Goal: Transaction & Acquisition: Purchase product/service

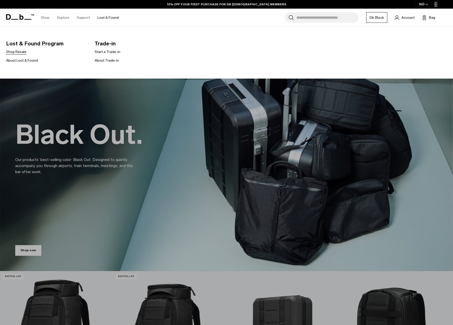
click at [17, 52] on link "Shop Resale" at bounding box center [16, 51] width 20 height 5
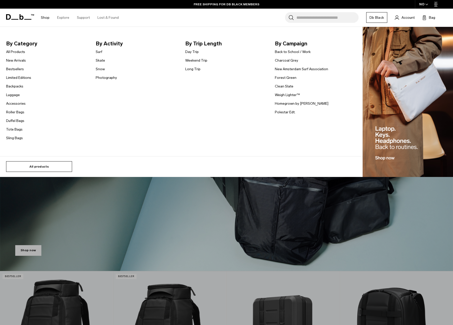
click at [39, 164] on link "All products" at bounding box center [39, 166] width 66 height 11
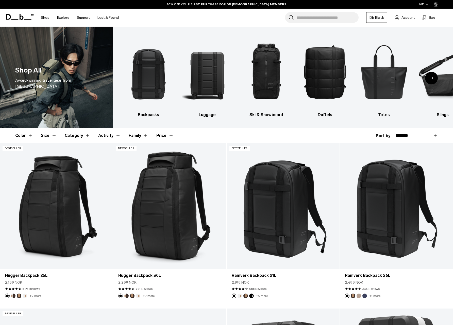
click at [28, 136] on button "Color" at bounding box center [23, 135] width 17 height 15
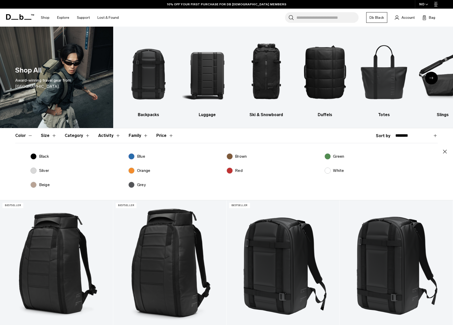
click at [330, 170] on label "White" at bounding box center [334, 171] width 20 height 6
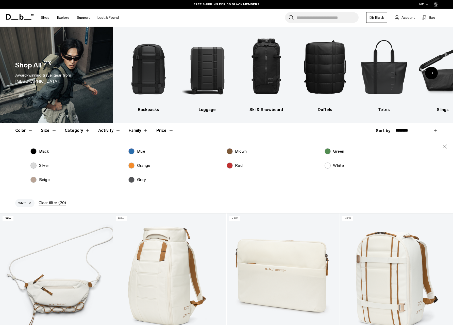
click at [279, 131] on header "Color Size Category Activity Family Price" at bounding box center [226, 130] width 422 height 15
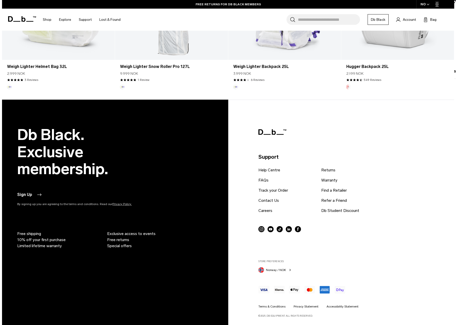
scroll to position [888, 0]
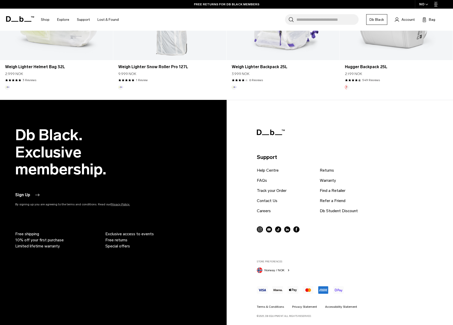
click at [283, 272] on span "Norway / NOK" at bounding box center [274, 270] width 20 height 5
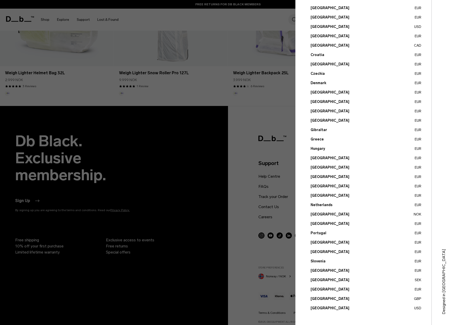
scroll to position [49, 0]
click at [316, 280] on button "Sweden SEK" at bounding box center [366, 279] width 111 height 5
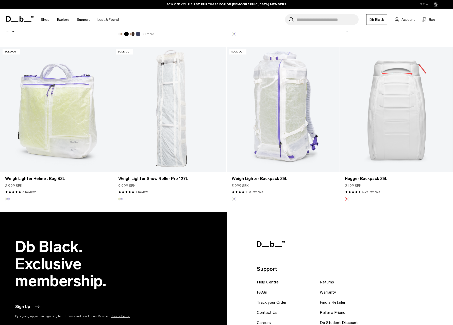
scroll to position [806, 0]
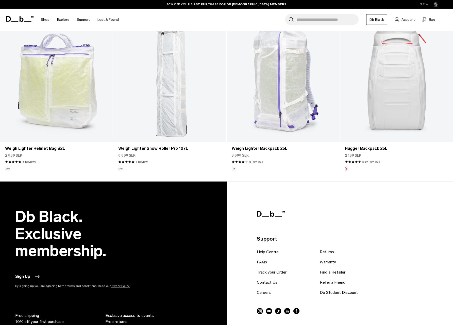
click at [391, 105] on link "Hugger Backpack 25L" at bounding box center [396, 79] width 113 height 126
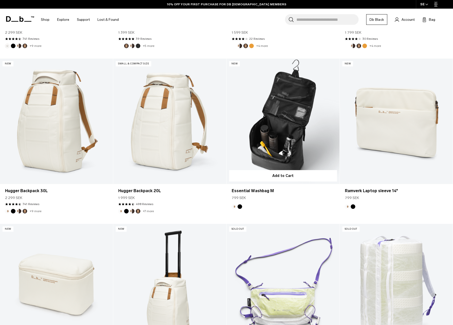
scroll to position [445, 0]
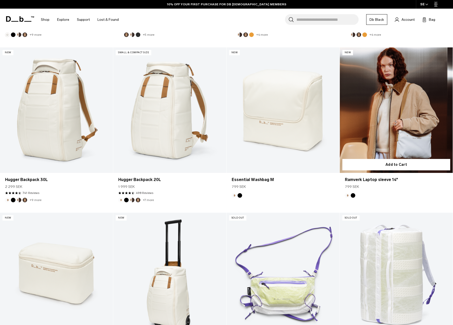
click at [396, 127] on link "Ramverk Laptop sleeve 14" at bounding box center [396, 110] width 113 height 126
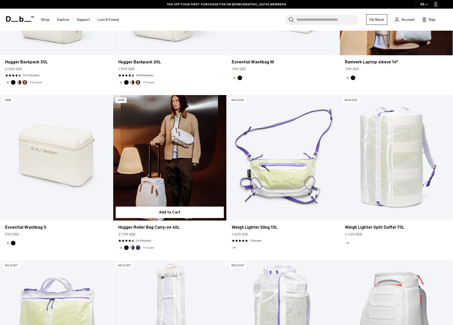
scroll to position [583, 0]
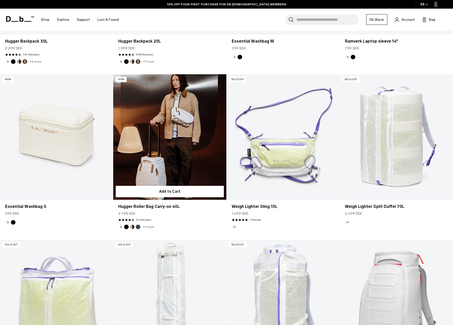
click at [176, 142] on link "Hugger Roller Bag Carry-on 40L" at bounding box center [169, 137] width 113 height 126
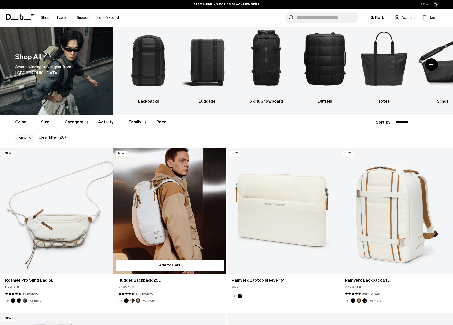
scroll to position [28, 0]
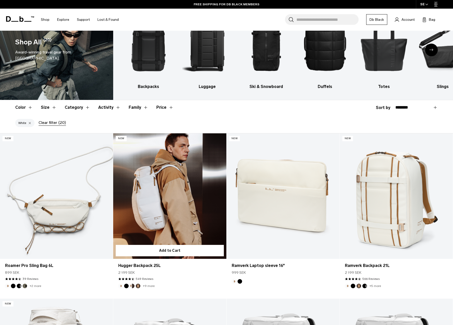
click at [169, 188] on link "Hugger Backpack 25L" at bounding box center [169, 196] width 113 height 126
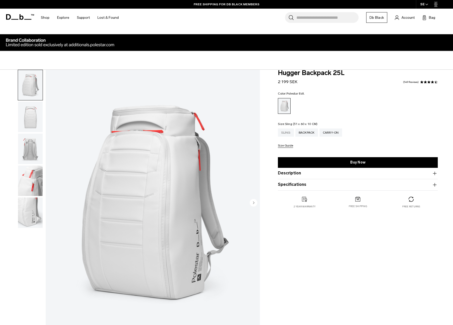
click at [288, 133] on div "Sling" at bounding box center [286, 133] width 16 height 8
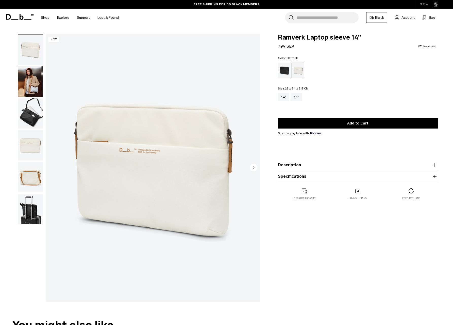
click at [34, 81] on img "button" at bounding box center [30, 81] width 25 height 30
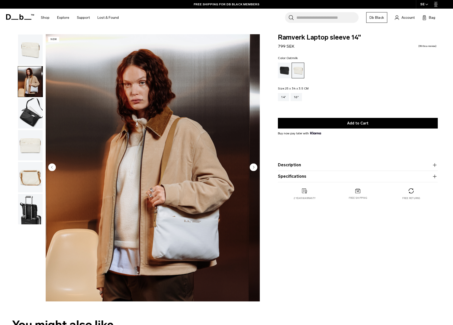
click at [24, 119] on img "button" at bounding box center [30, 113] width 25 height 30
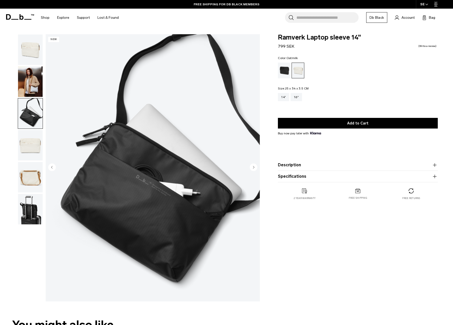
click at [25, 148] on img "button" at bounding box center [30, 145] width 25 height 30
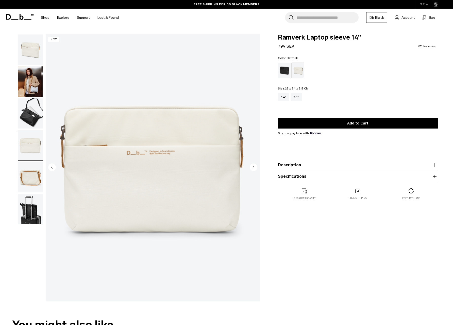
click at [25, 181] on img "button" at bounding box center [30, 177] width 25 height 30
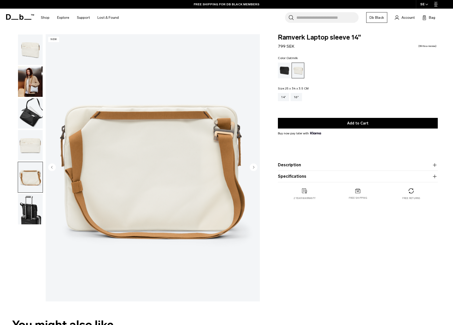
click at [28, 210] on img "button" at bounding box center [30, 209] width 25 height 30
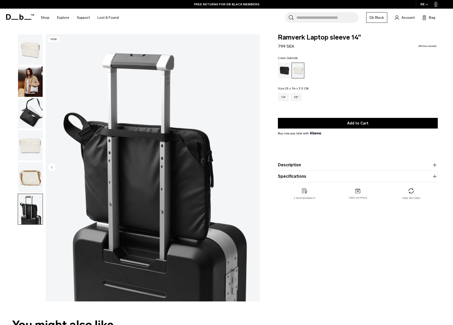
click at [31, 54] on img "button" at bounding box center [30, 49] width 25 height 30
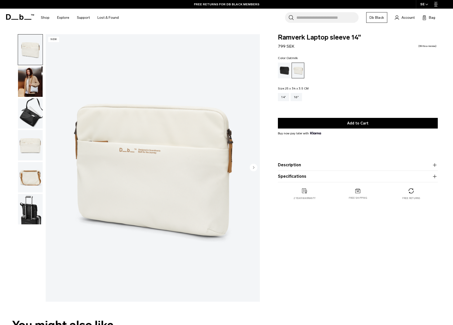
click at [28, 81] on img "button" at bounding box center [30, 81] width 25 height 30
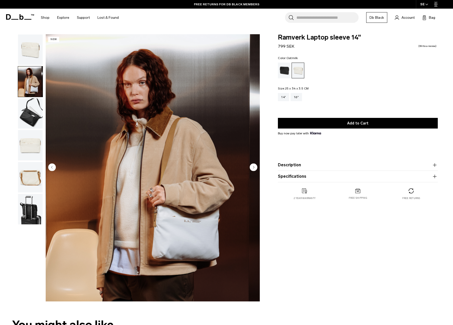
click at [26, 114] on img "button" at bounding box center [30, 113] width 25 height 30
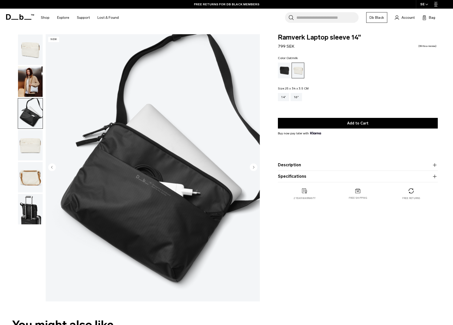
click at [26, 146] on img "button" at bounding box center [30, 145] width 25 height 30
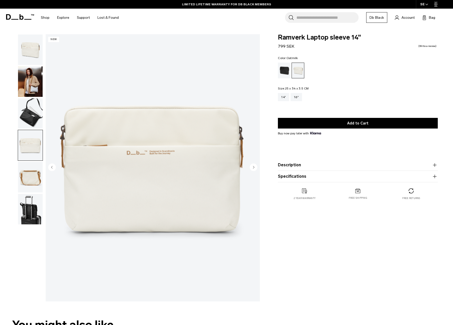
click at [29, 179] on img "button" at bounding box center [30, 177] width 25 height 30
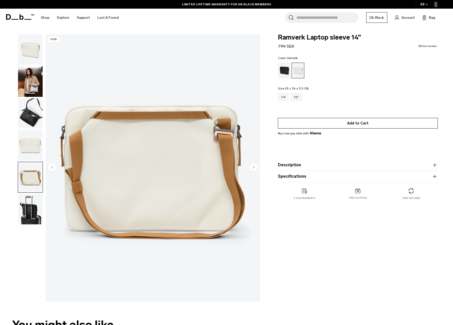
click at [353, 125] on button "Add to Cart" at bounding box center [358, 123] width 160 height 11
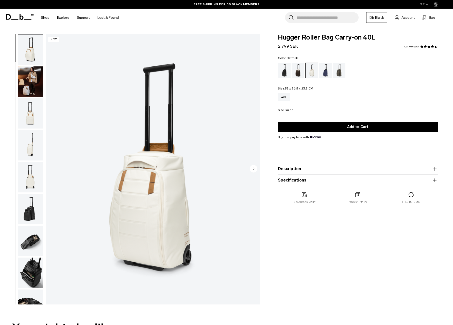
click at [40, 86] on img "button" at bounding box center [30, 81] width 25 height 30
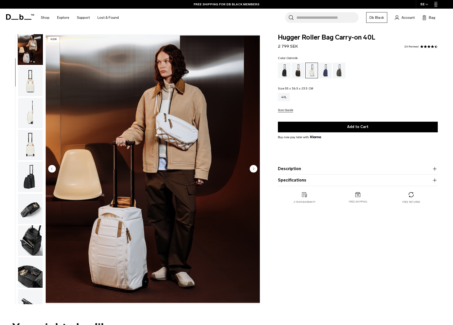
click at [28, 80] on img "button" at bounding box center [30, 81] width 25 height 30
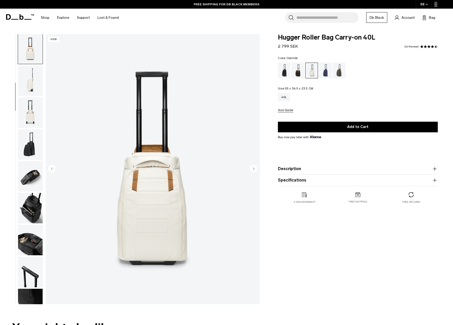
click at [28, 84] on img "button" at bounding box center [30, 80] width 25 height 30
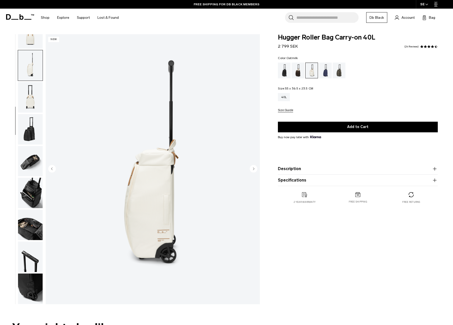
click at [32, 90] on img "button" at bounding box center [30, 97] width 25 height 30
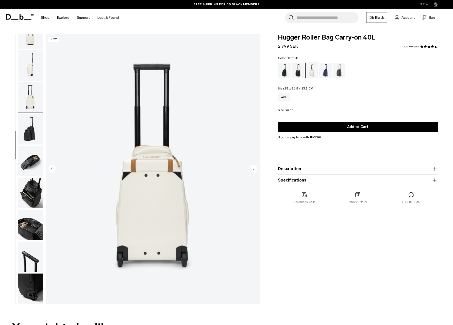
click at [33, 122] on img "button" at bounding box center [30, 129] width 25 height 30
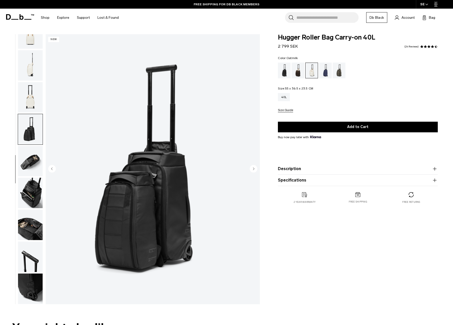
click at [34, 159] on img "button" at bounding box center [30, 161] width 25 height 30
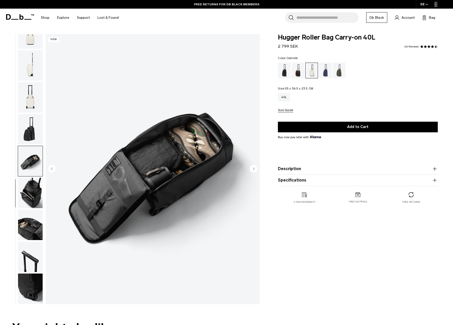
click at [35, 192] on img "button" at bounding box center [30, 193] width 25 height 30
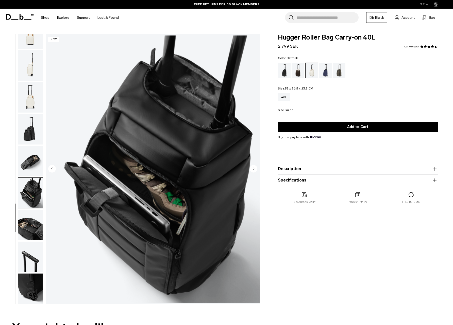
click at [38, 230] on img "button" at bounding box center [30, 225] width 25 height 30
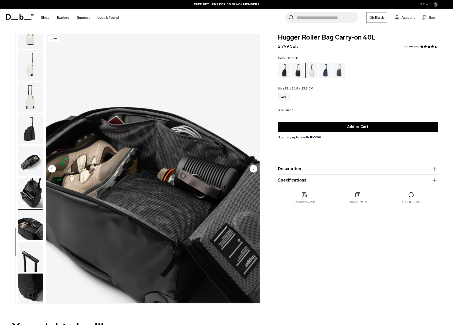
click at [34, 266] on img "button" at bounding box center [30, 257] width 25 height 30
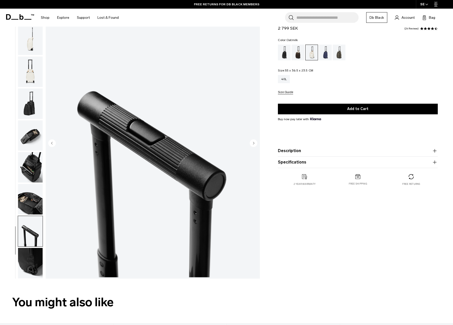
scroll to position [33, 0]
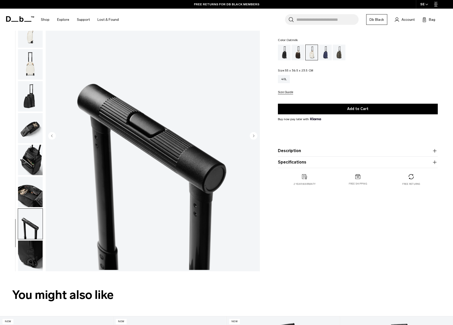
click at [32, 247] on img "button" at bounding box center [30, 256] width 25 height 30
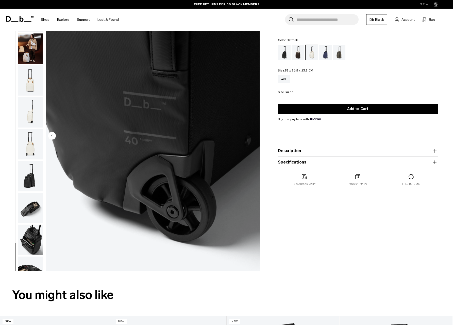
scroll to position [0, 0]
click at [36, 53] on img "button" at bounding box center [30, 48] width 25 height 30
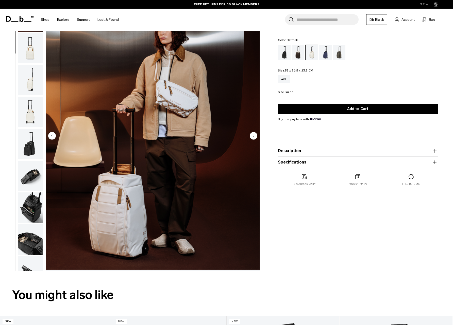
click at [30, 60] on img "button" at bounding box center [30, 48] width 25 height 30
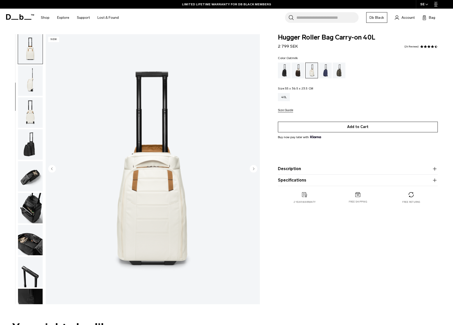
click at [364, 128] on button "Add to Cart" at bounding box center [358, 127] width 160 height 11
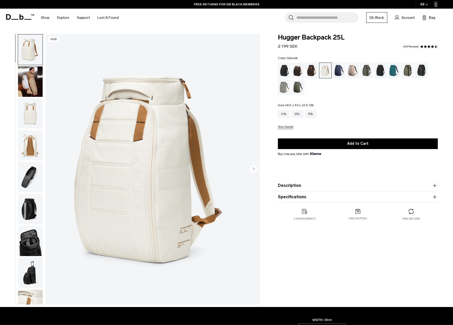
click at [28, 87] on img "button" at bounding box center [30, 81] width 25 height 30
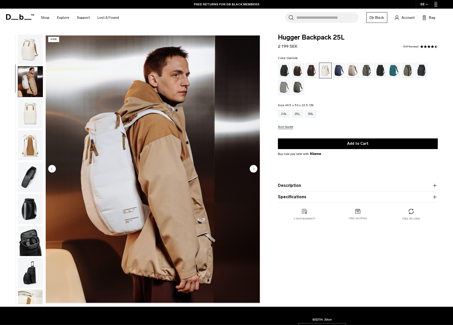
scroll to position [19, 0]
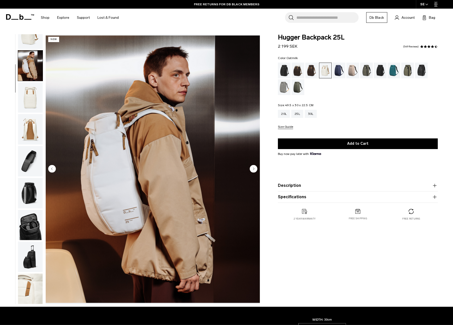
click at [30, 103] on img "button" at bounding box center [30, 97] width 25 height 30
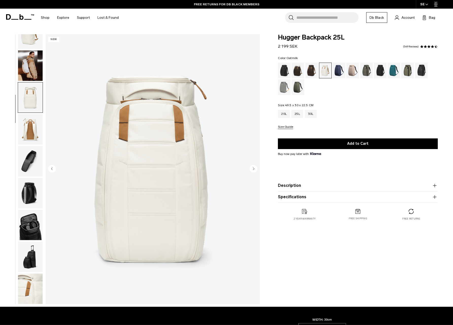
click at [31, 129] on img "button" at bounding box center [30, 129] width 25 height 30
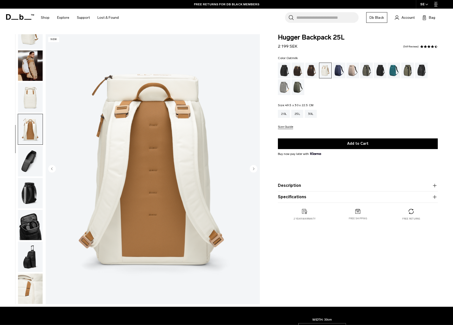
click at [32, 159] on img "button" at bounding box center [30, 161] width 25 height 30
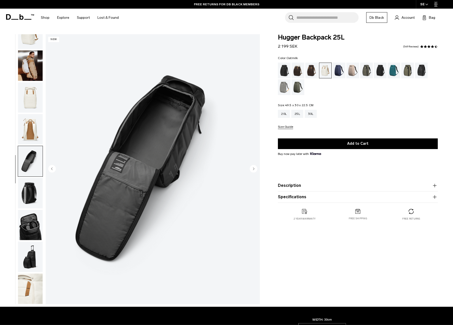
click at [32, 131] on img "button" at bounding box center [30, 129] width 25 height 30
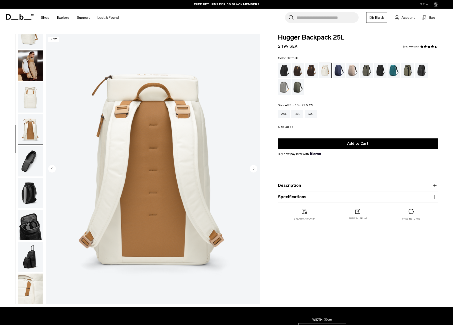
click at [31, 292] on img "button" at bounding box center [30, 289] width 25 height 30
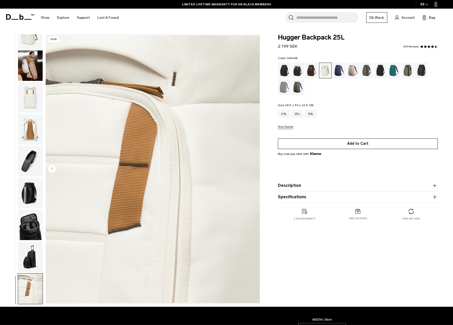
click at [366, 145] on button "Add to Cart" at bounding box center [358, 143] width 160 height 11
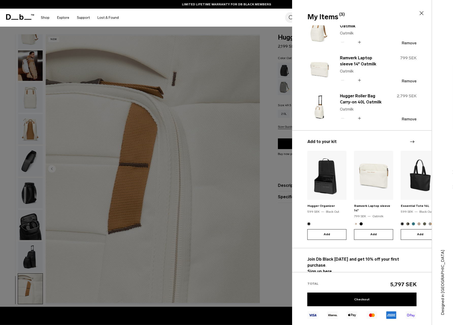
scroll to position [12, 0]
click at [364, 300] on link "Checkout" at bounding box center [361, 300] width 109 height 14
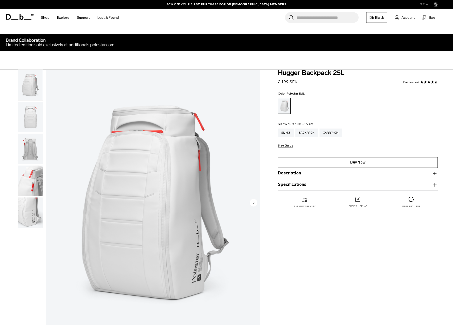
click at [352, 161] on link "Buy Now" at bounding box center [358, 162] width 160 height 11
